Goal: Check status: Check status

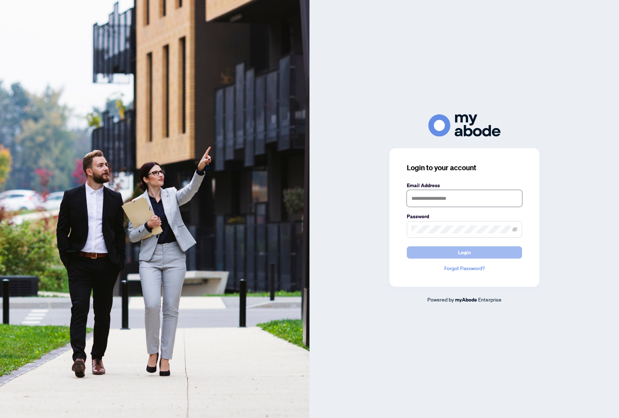
type input "**********"
click at [458, 253] on span "Login" at bounding box center [464, 253] width 13 height 12
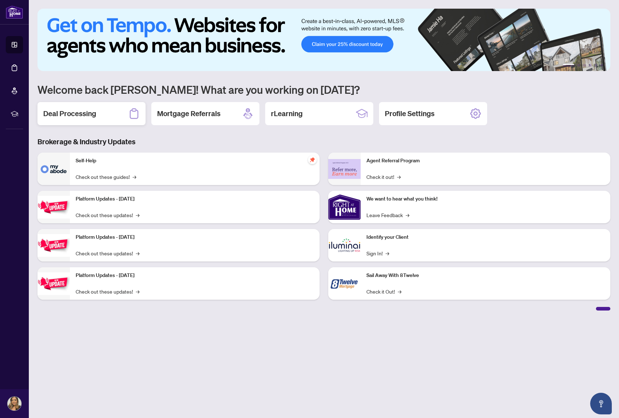
click at [93, 114] on h2 "Deal Processing" at bounding box center [69, 114] width 53 height 10
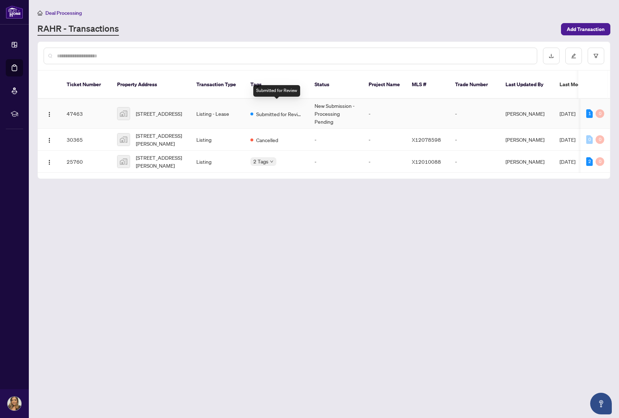
click at [291, 110] on span "Submitted for Review" at bounding box center [279, 114] width 47 height 8
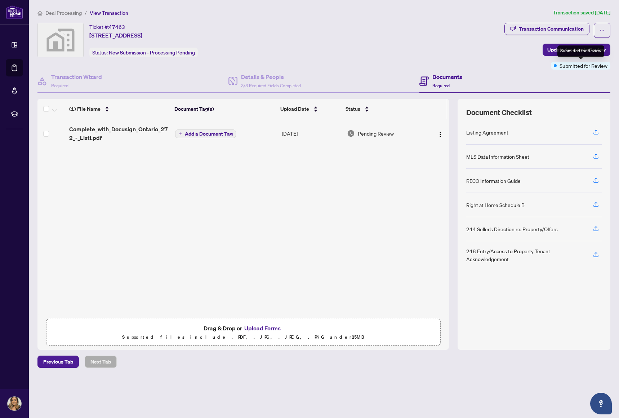
click at [563, 68] on span "Submitted for Review" at bounding box center [584, 66] width 48 height 8
click at [515, 72] on div "Documents Required" at bounding box center [515, 81] width 191 height 23
click at [578, 48] on span "Update for Admin Review" at bounding box center [577, 50] width 58 height 12
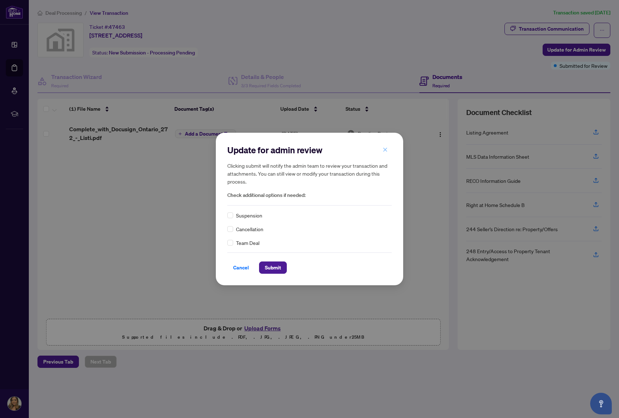
click at [388, 146] on button "button" at bounding box center [385, 149] width 14 height 12
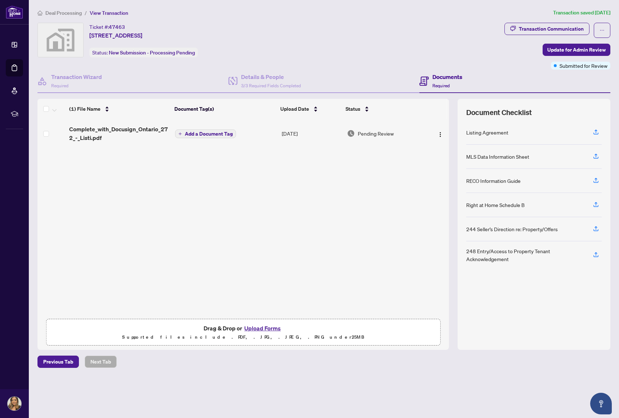
click at [297, 385] on main "Deal Processing / View Transaction Transaction saved [DATE] Ticket #: 47463 [ST…" at bounding box center [324, 209] width 591 height 418
click at [130, 125] on span "Complete_with_Docusign_Ontario_272_-_Listi.pdf" at bounding box center [119, 133] width 100 height 17
